Goal: Task Accomplishment & Management: Manage account settings

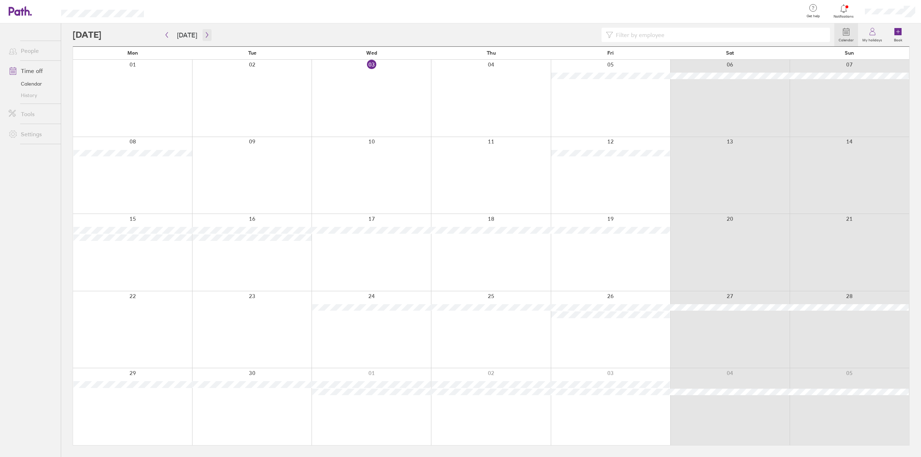
click at [209, 38] on button "button" at bounding box center [206, 35] width 9 height 12
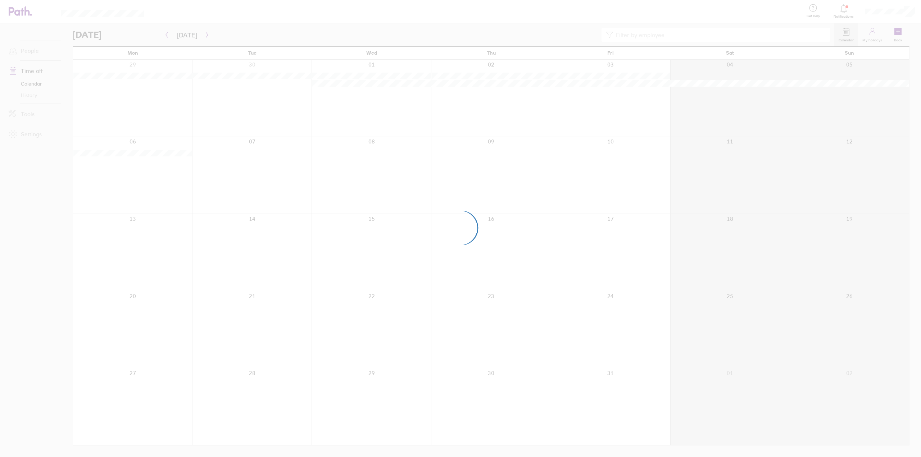
click at [209, 38] on div at bounding box center [460, 228] width 921 height 457
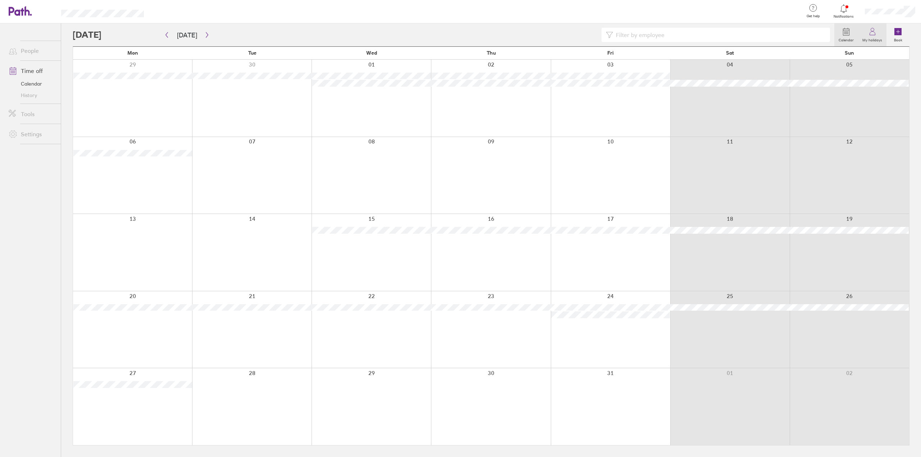
click at [875, 29] on icon at bounding box center [872, 31] width 9 height 9
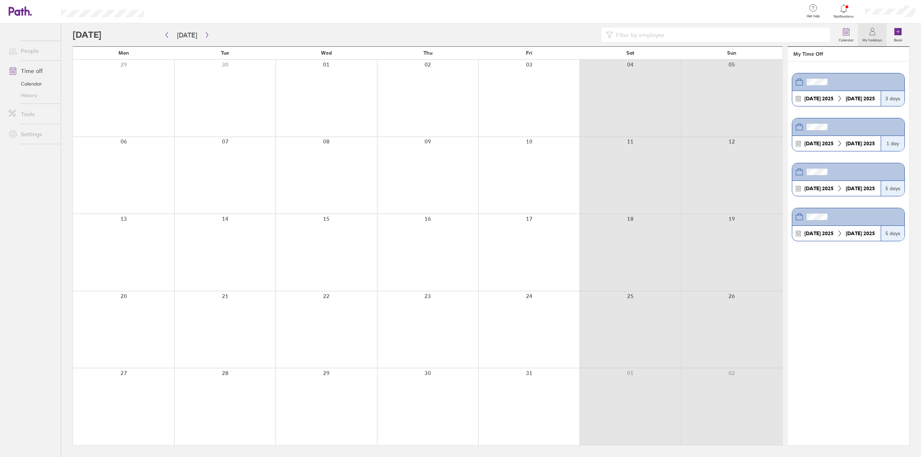
click at [875, 29] on icon at bounding box center [872, 31] width 9 height 9
click at [879, 30] on link "My profile" at bounding box center [885, 32] width 72 height 18
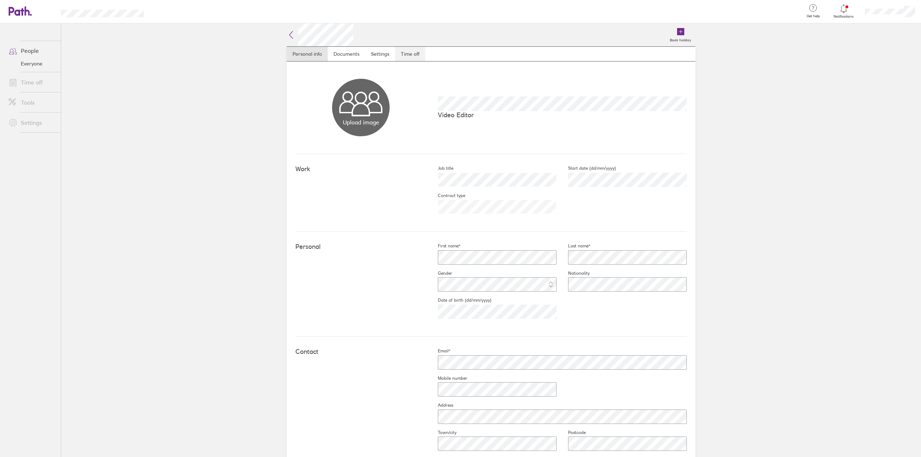
click at [411, 56] on link "Time off" at bounding box center [410, 54] width 30 height 14
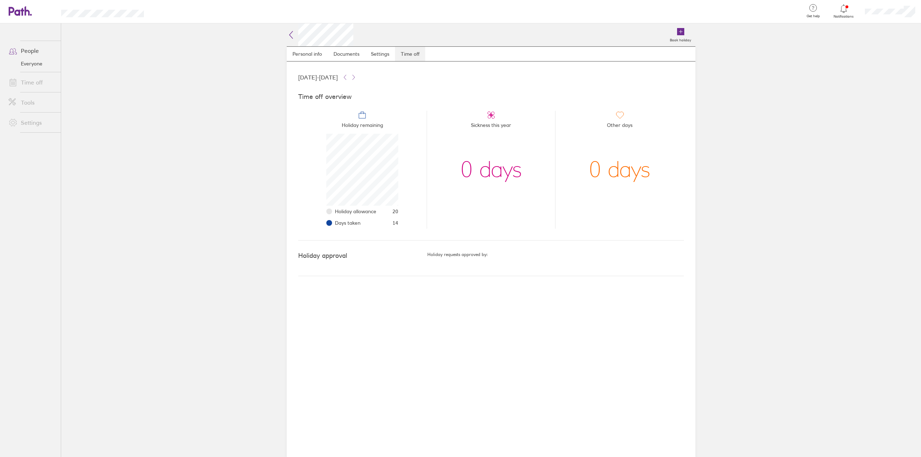
scroll to position [72, 72]
click at [83, 56] on main "Book holiday Personal info Documents Settings Time off [DATE] - [DATE] Time off…" at bounding box center [491, 240] width 860 height 434
click at [28, 14] on icon at bounding box center [20, 11] width 23 height 10
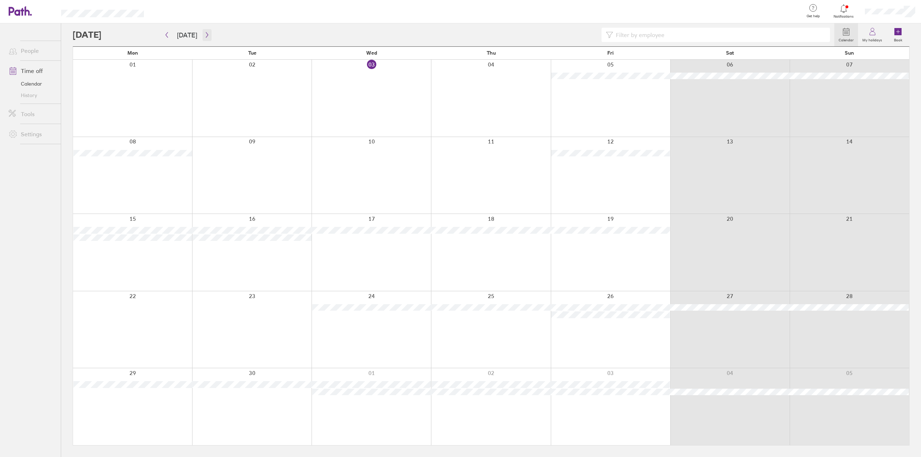
click at [202, 34] on button "button" at bounding box center [206, 35] width 9 height 12
click at [207, 36] on icon "button" at bounding box center [206, 35] width 5 height 6
click at [206, 35] on icon "button" at bounding box center [207, 34] width 2 height 5
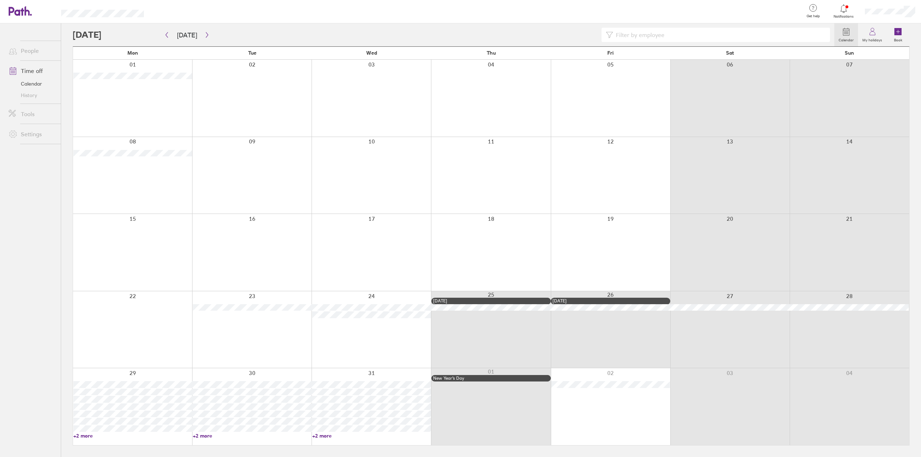
click at [461, 388] on div at bounding box center [490, 406] width 119 height 77
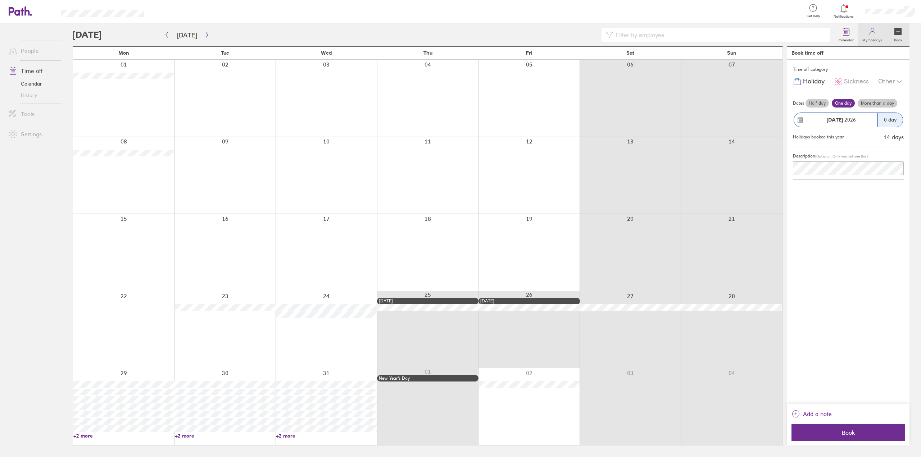
click at [877, 33] on link "My holidays" at bounding box center [872, 34] width 28 height 23
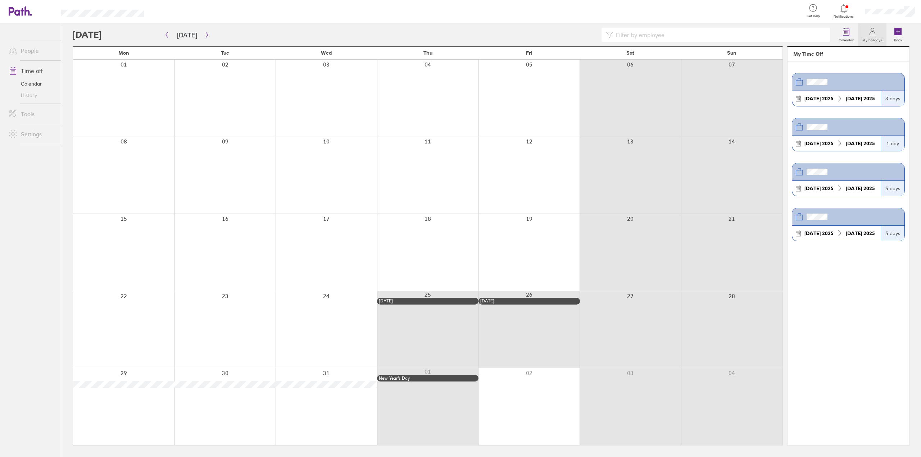
click at [880, 36] on link "My holidays" at bounding box center [872, 34] width 28 height 23
click at [849, 36] on label "Calendar" at bounding box center [846, 39] width 24 height 6
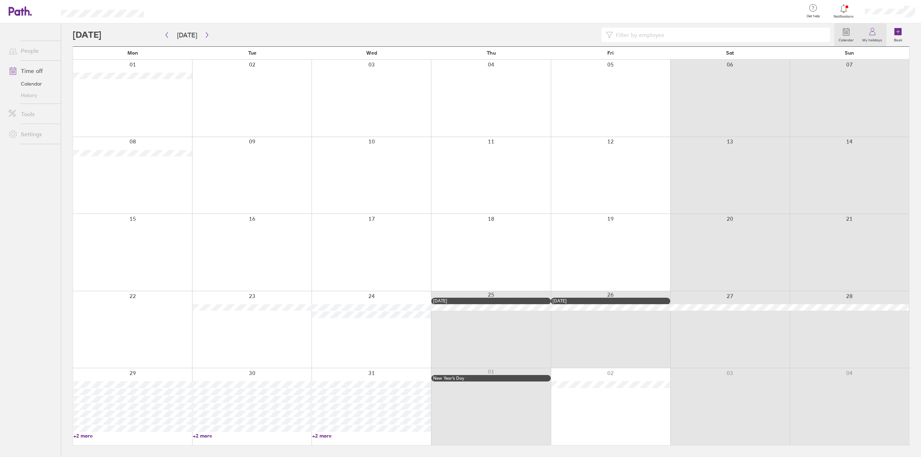
click at [873, 33] on icon at bounding box center [872, 31] width 9 height 9
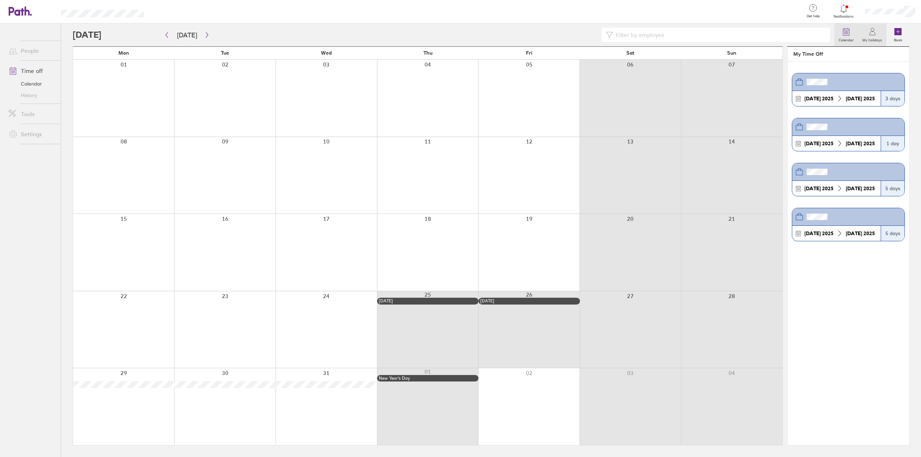
click at [852, 37] on label "Calendar" at bounding box center [846, 39] width 24 height 6
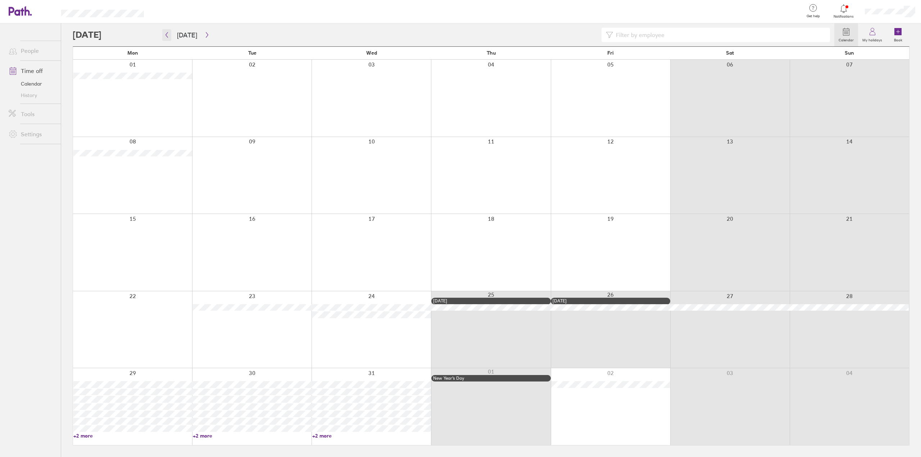
click at [168, 37] on icon "button" at bounding box center [166, 35] width 5 height 6
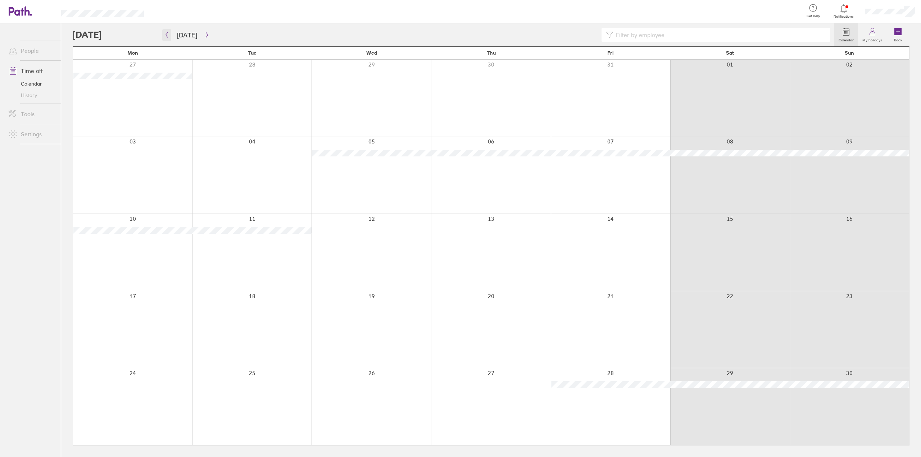
click at [165, 36] on icon "button" at bounding box center [166, 35] width 5 height 6
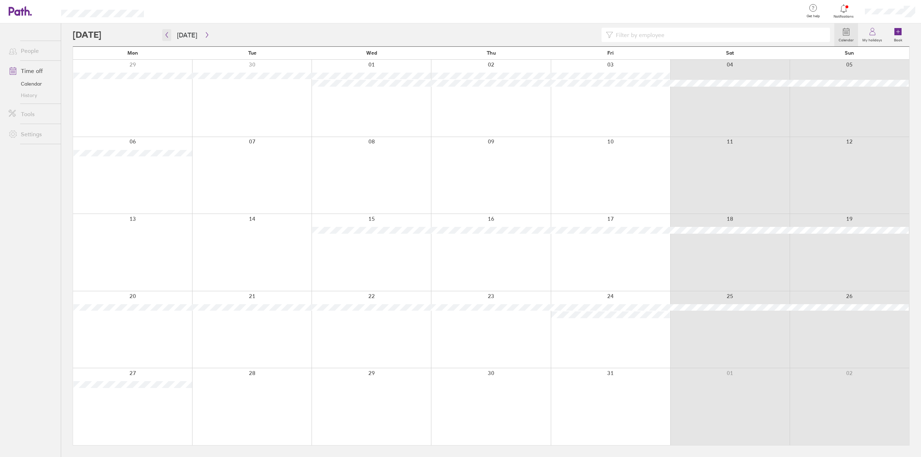
click at [166, 37] on icon "button" at bounding box center [166, 35] width 5 height 6
